Goal: Contribute content

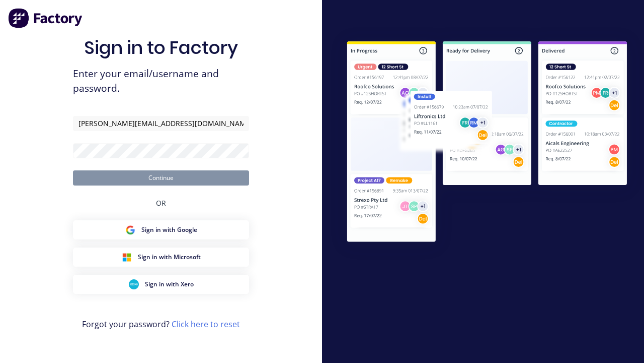
type input "[PERSON_NAME][EMAIL_ADDRESS][DOMAIN_NAME]"
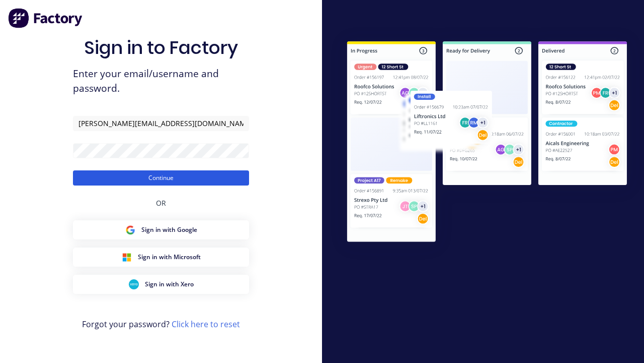
click at [161, 177] on button "Continue" at bounding box center [161, 177] width 176 height 15
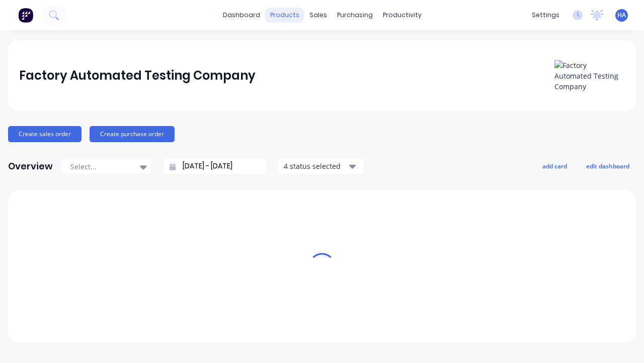
click at [289, 15] on div "products" at bounding box center [284, 15] width 39 height 15
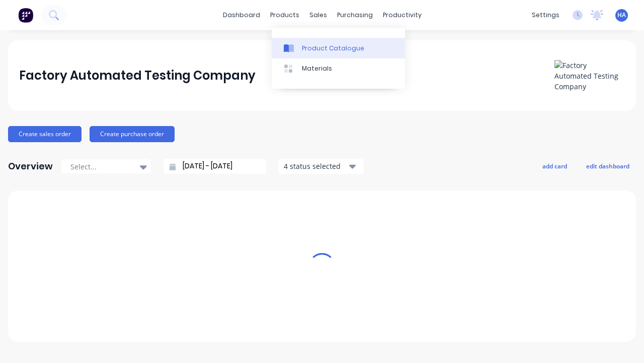
click at [338, 48] on div "Product Catalogue" at bounding box center [333, 48] width 62 height 9
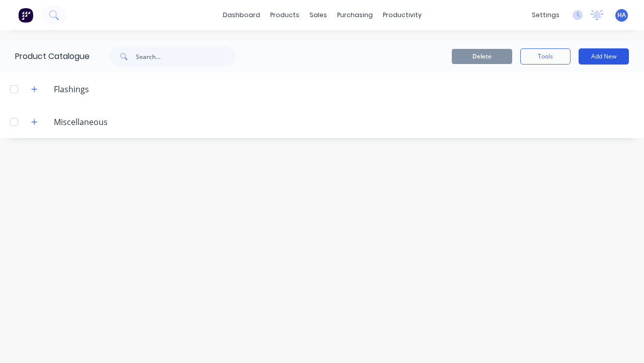
click at [604, 56] on button "Add New" at bounding box center [604, 56] width 50 height 16
